Goal: Check status: Check status

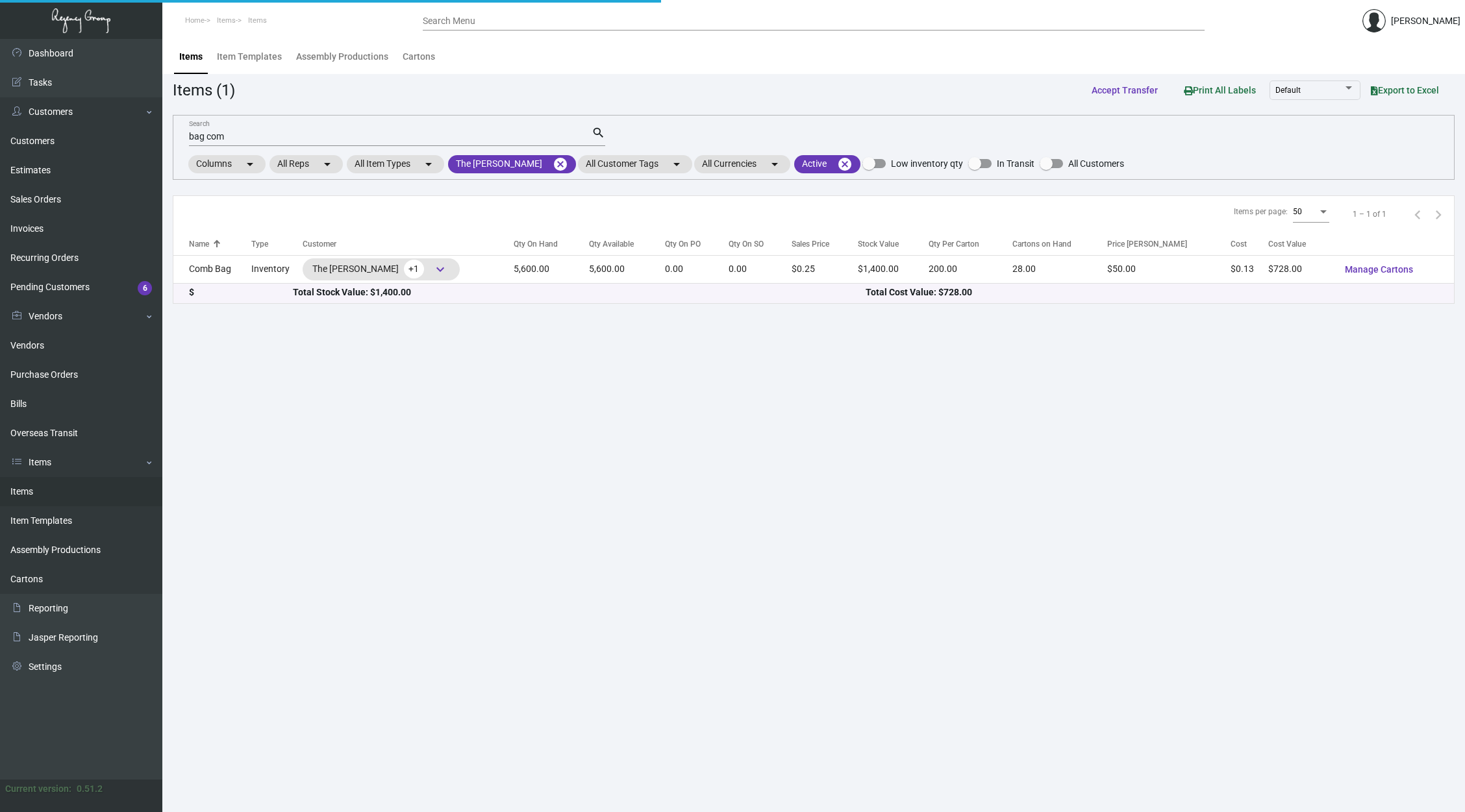
click at [265, 137] on input "bag com" at bounding box center [390, 137] width 403 height 10
click at [265, 134] on input "bag com" at bounding box center [390, 137] width 403 height 10
click at [214, 136] on input "bag com" at bounding box center [390, 137] width 403 height 10
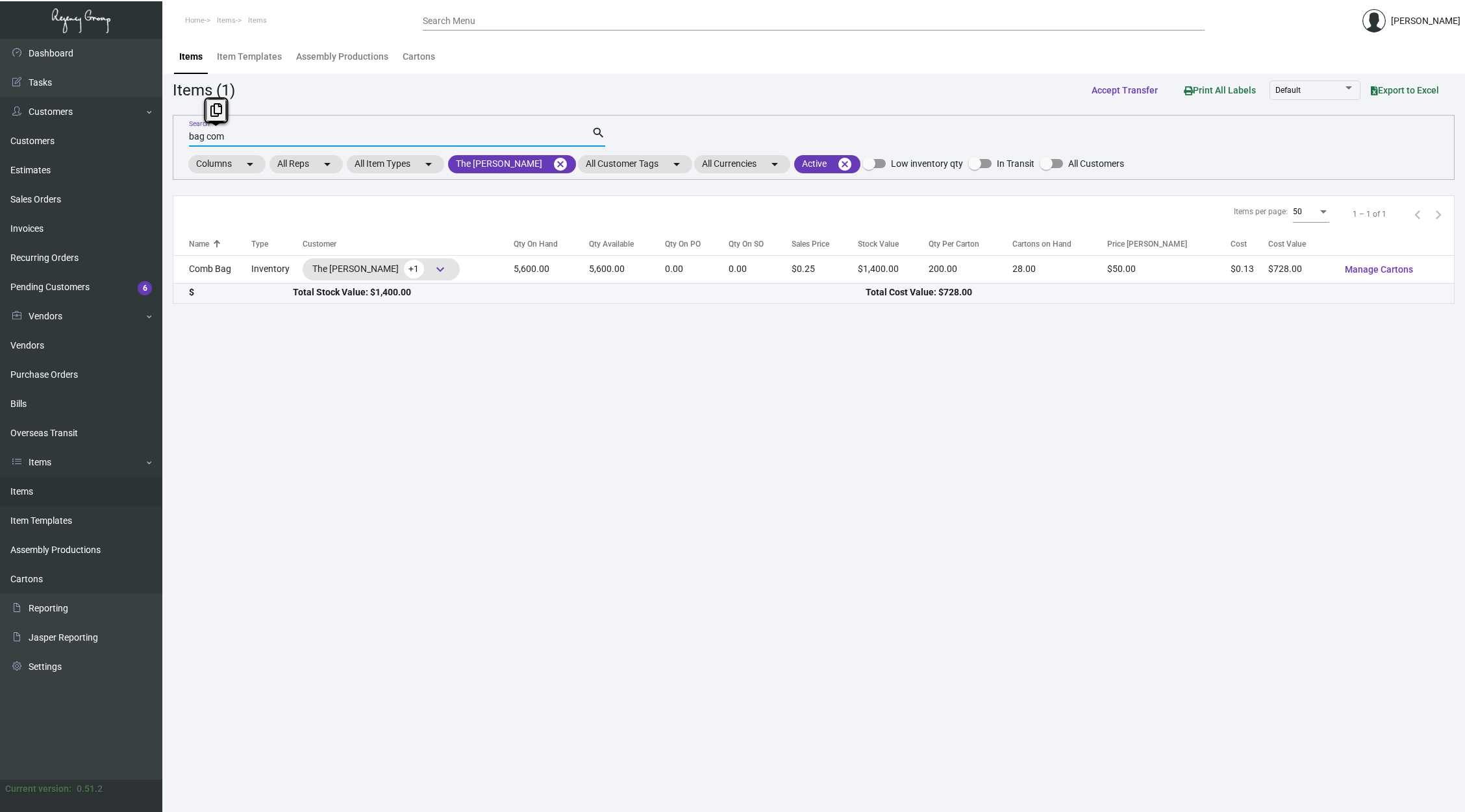
click at [214, 136] on input "bag com" at bounding box center [390, 137] width 403 height 10
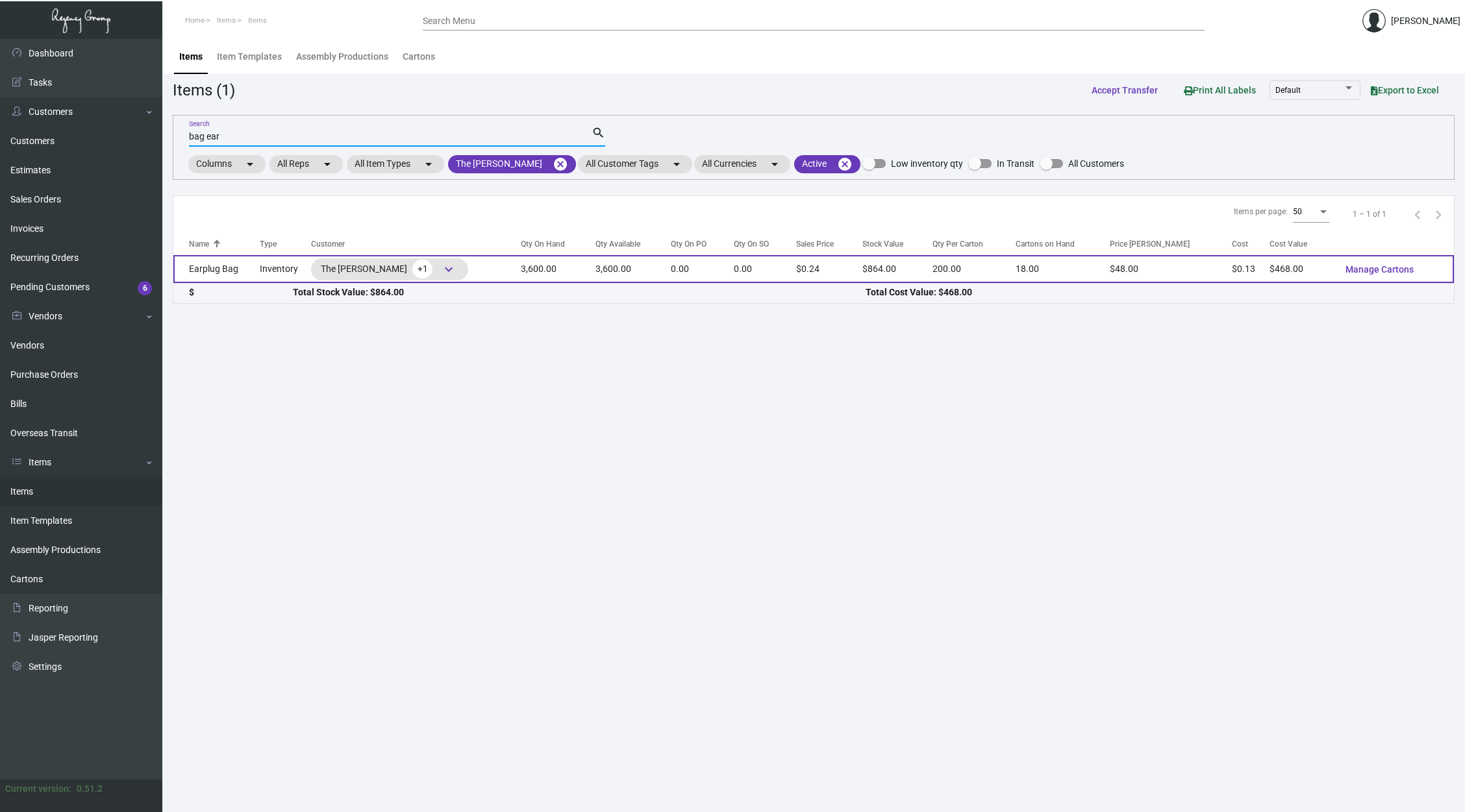
type input "bag ear"
click at [532, 273] on td "3,600.00" at bounding box center [558, 270] width 75 height 28
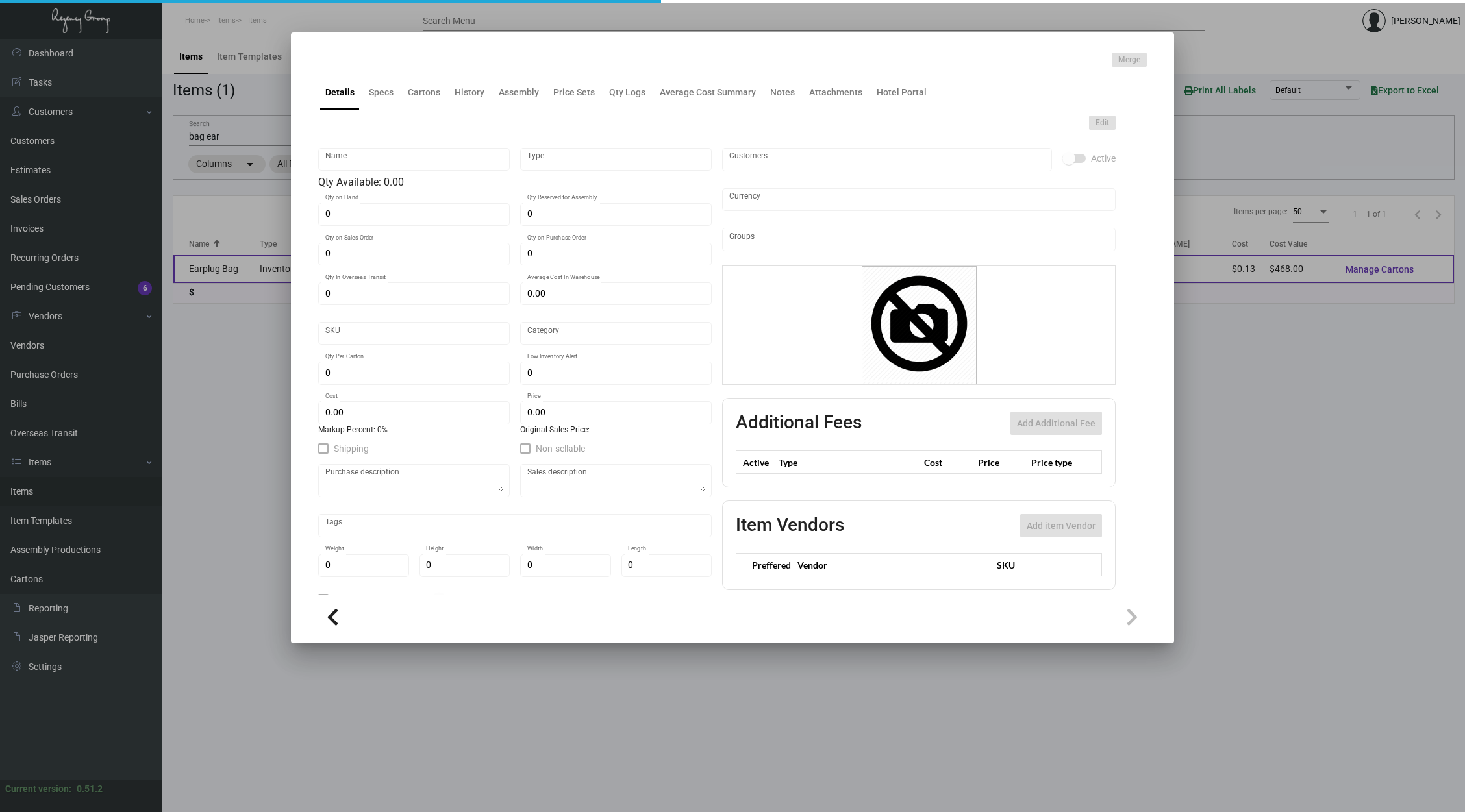
type input "Earplug Bag"
type input "Inventory"
type input "3,600"
type input "$ 0.00"
type input "Overseas"
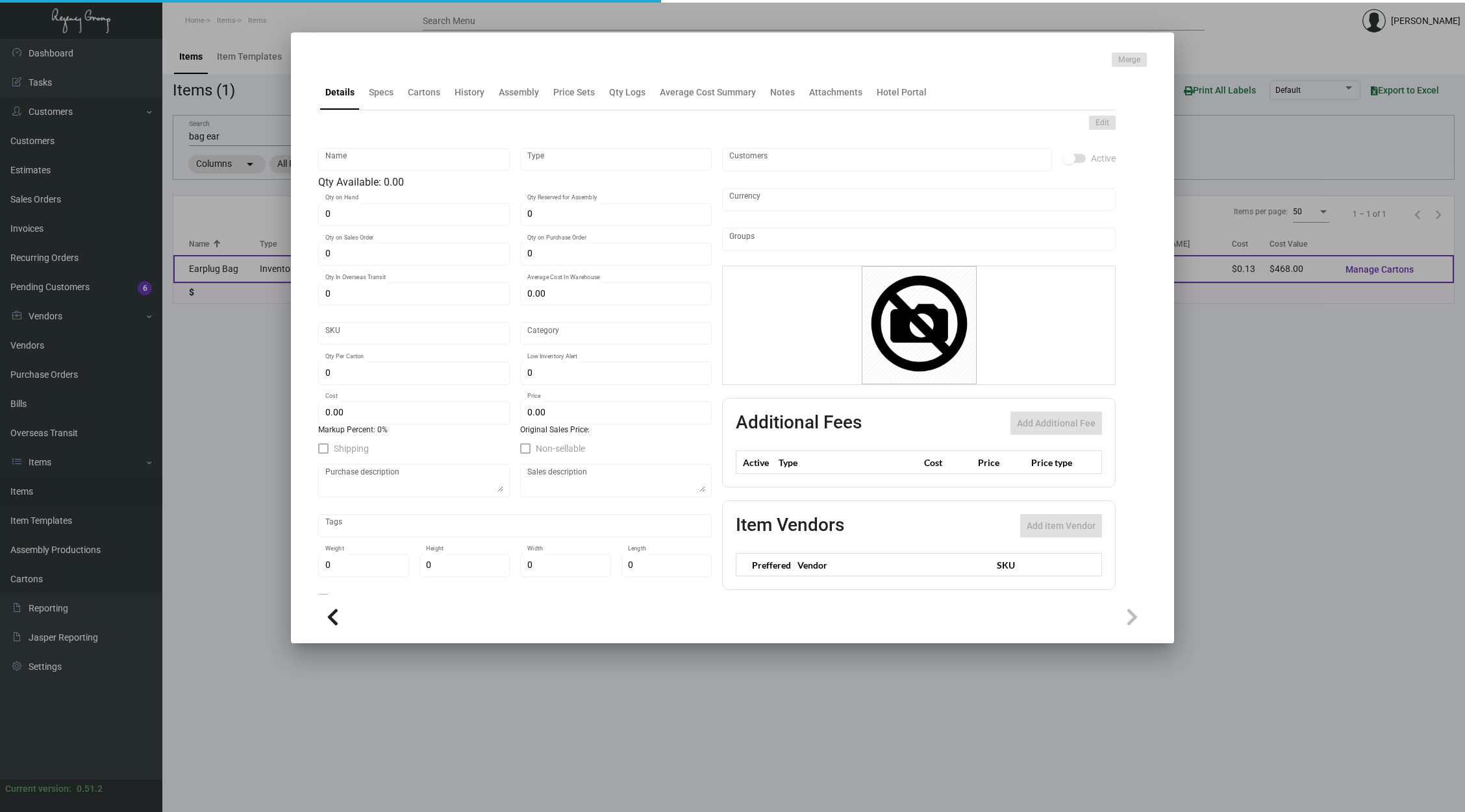
type input "200"
type input "$ 0.13"
type input "$ 0.24"
checkbox input "true"
type input "United States Dollar $"
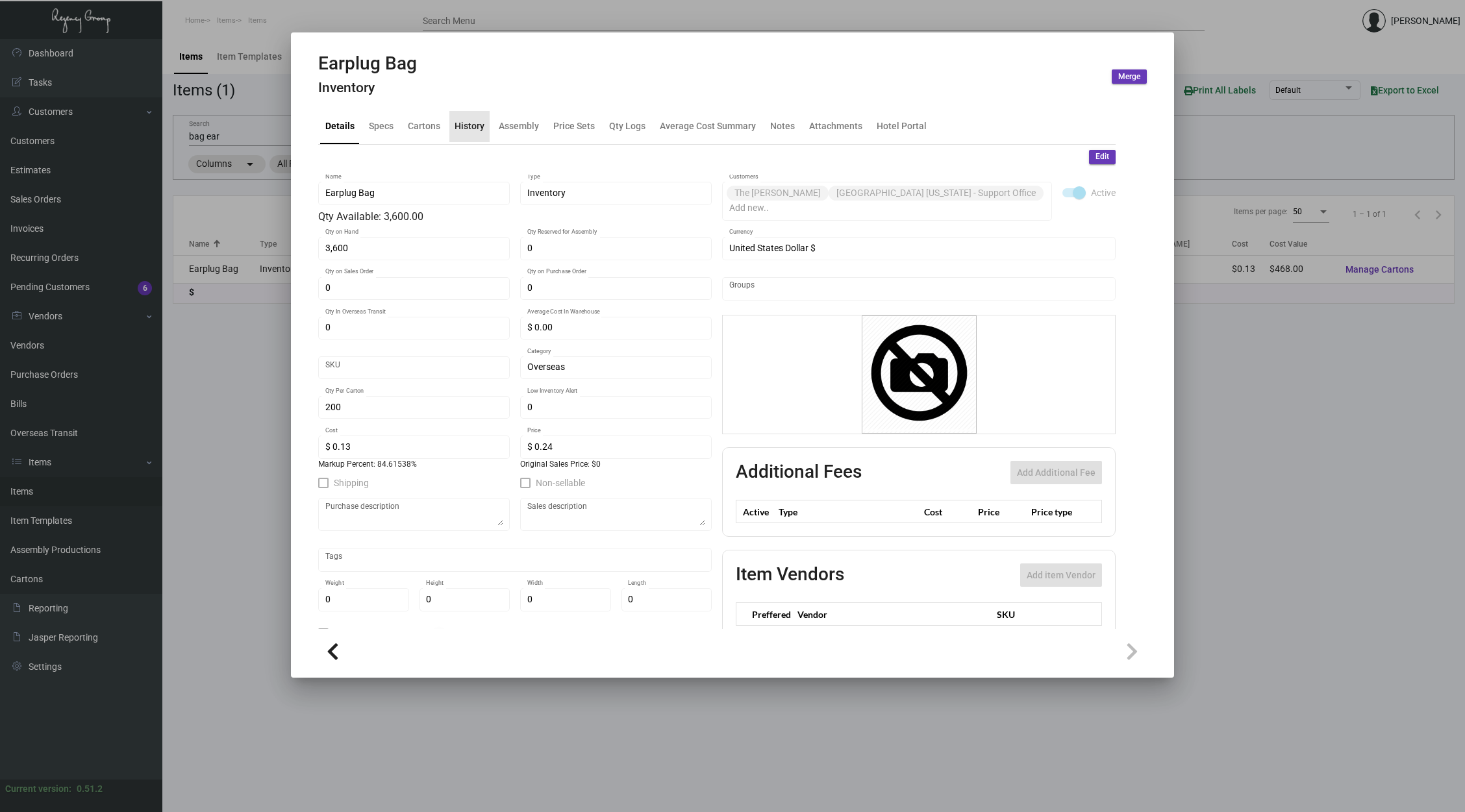
click at [469, 134] on div "History" at bounding box center [470, 126] width 40 height 31
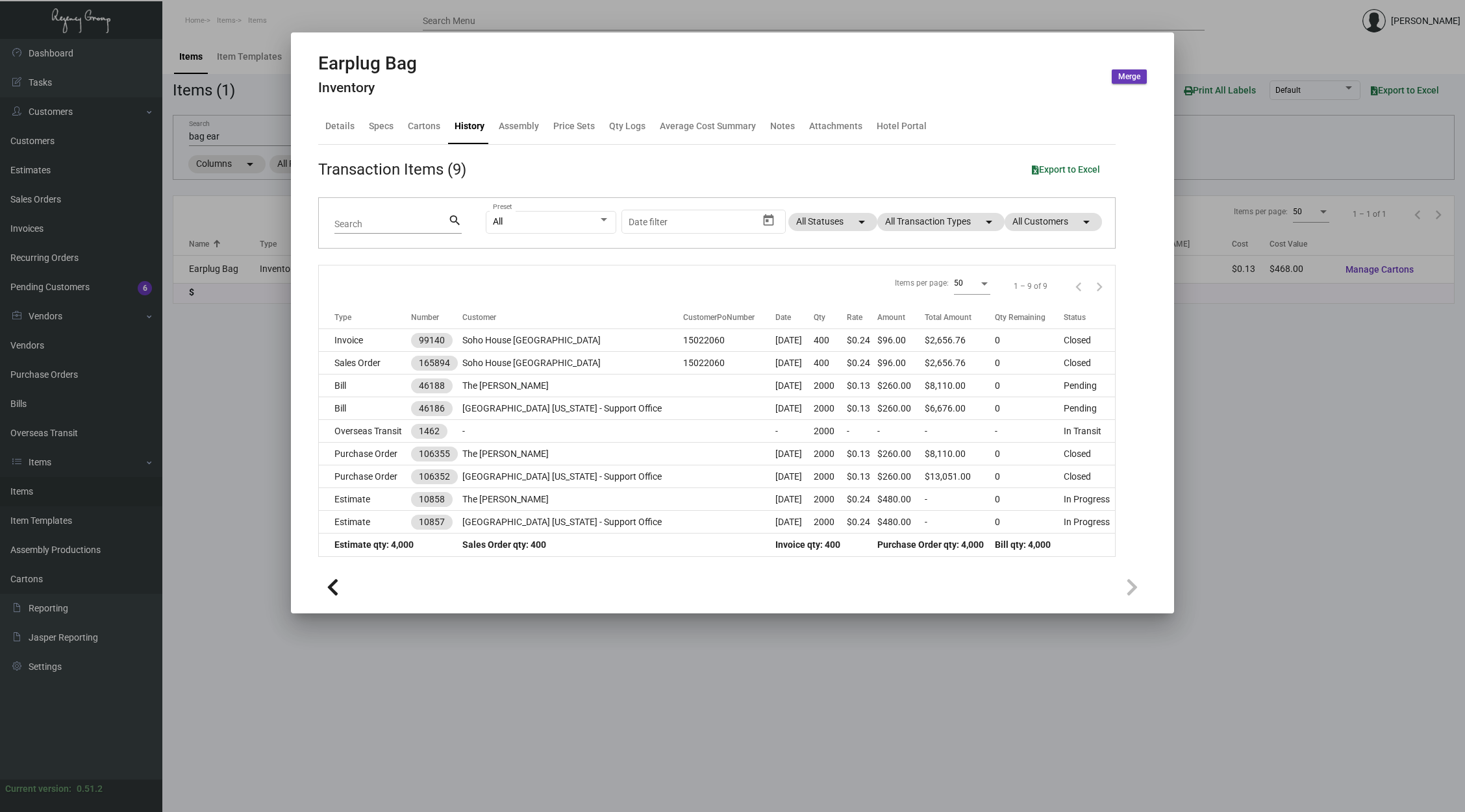
click at [240, 137] on div at bounding box center [732, 406] width 1465 height 812
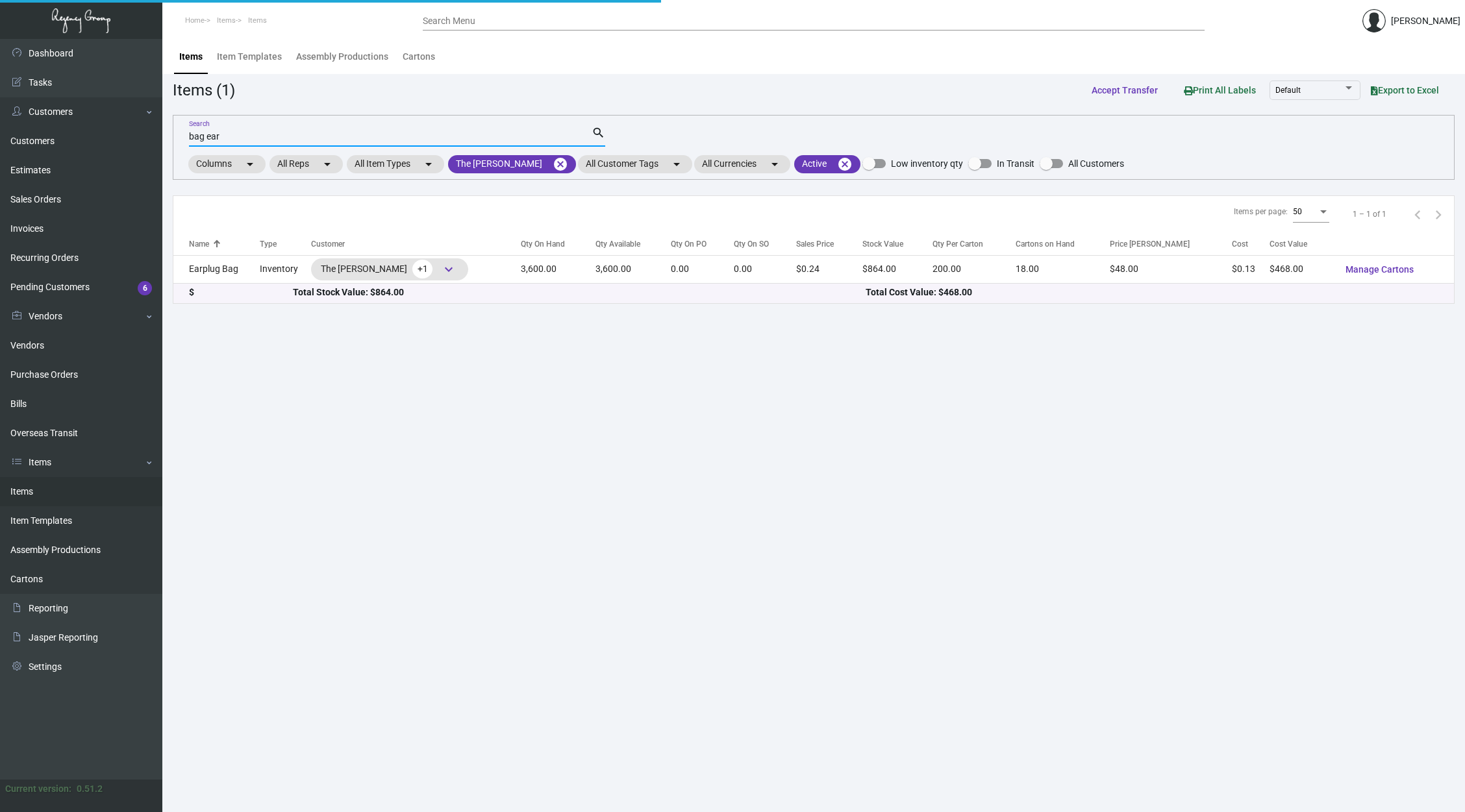
click at [215, 134] on input "bag ear" at bounding box center [390, 137] width 403 height 10
type input "bag con"
